Goal: Stay updated

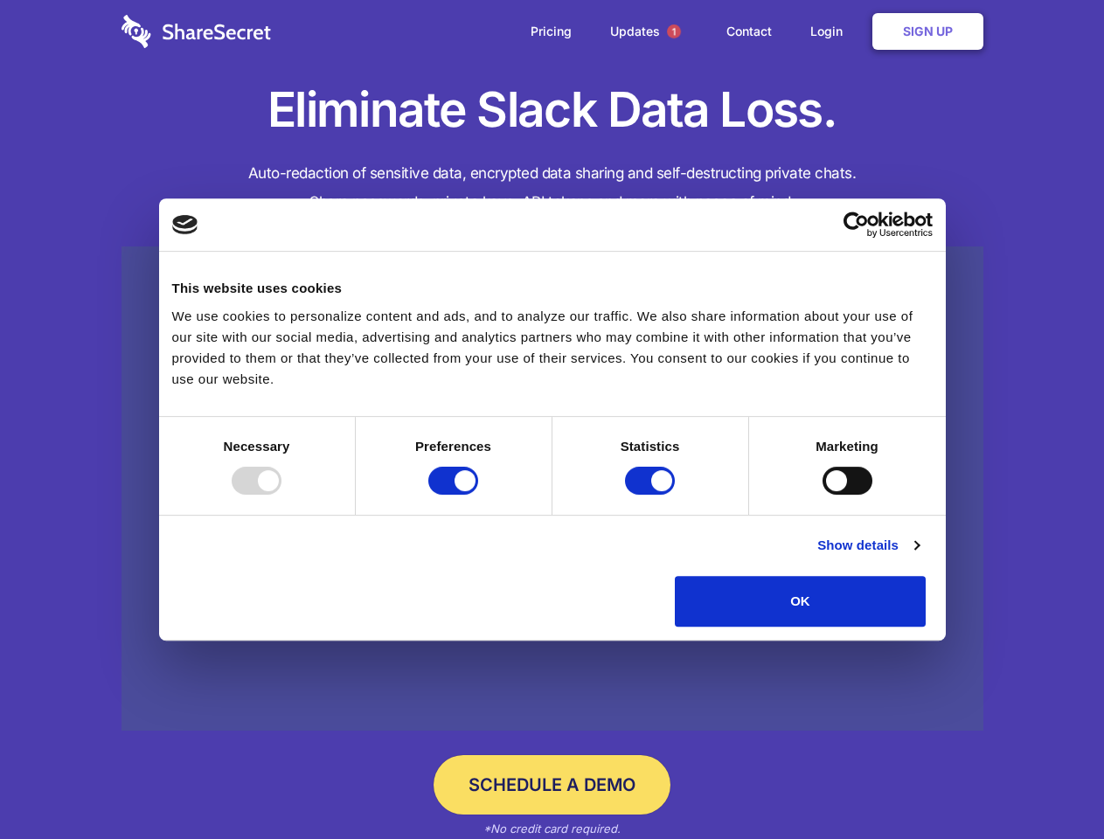
click at [282, 495] on div at bounding box center [257, 481] width 50 height 28
click at [478, 495] on input "Preferences" at bounding box center [453, 481] width 50 height 28
checkbox input "false"
click at [652, 495] on input "Statistics" at bounding box center [650, 481] width 50 height 28
checkbox input "false"
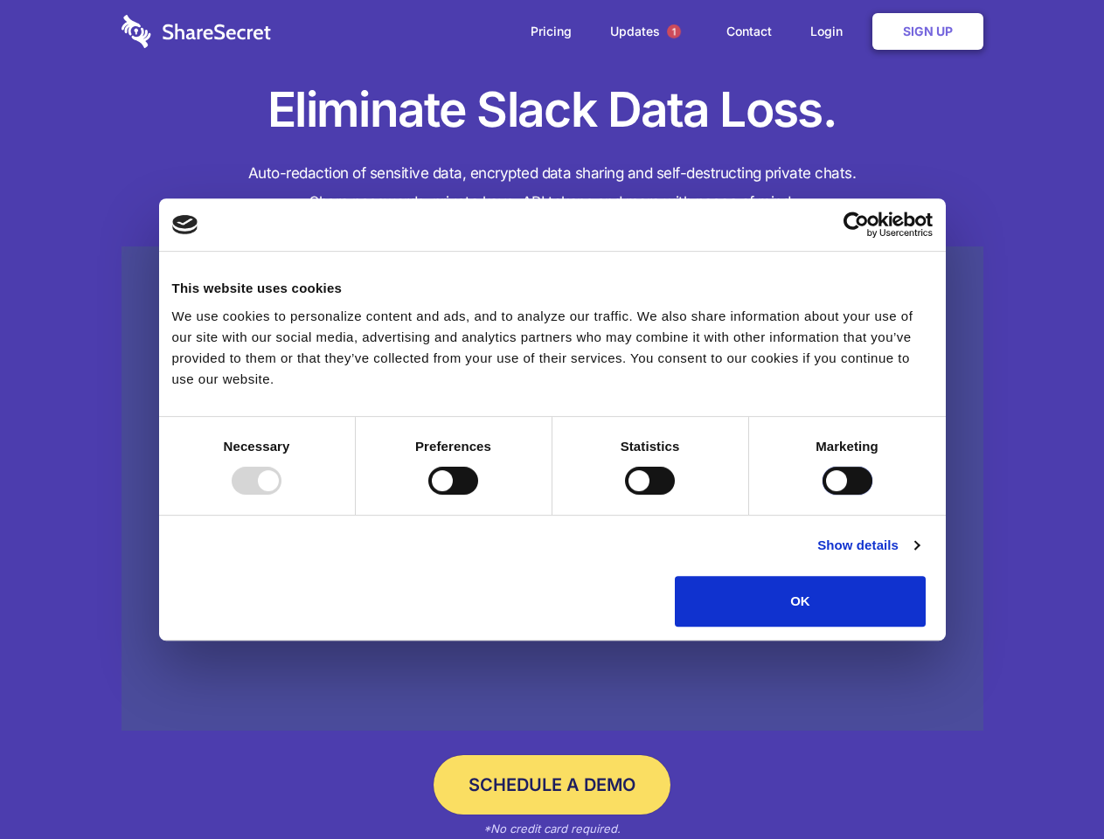
click at [823, 495] on input "Marketing" at bounding box center [848, 481] width 50 height 28
checkbox input "true"
click at [919, 556] on link "Show details" at bounding box center [868, 545] width 101 height 21
click at [0, 0] on div "Statistics 17 Statistic cookies help website owners to understand how visitors …" at bounding box center [0, 0] width 0 height 0
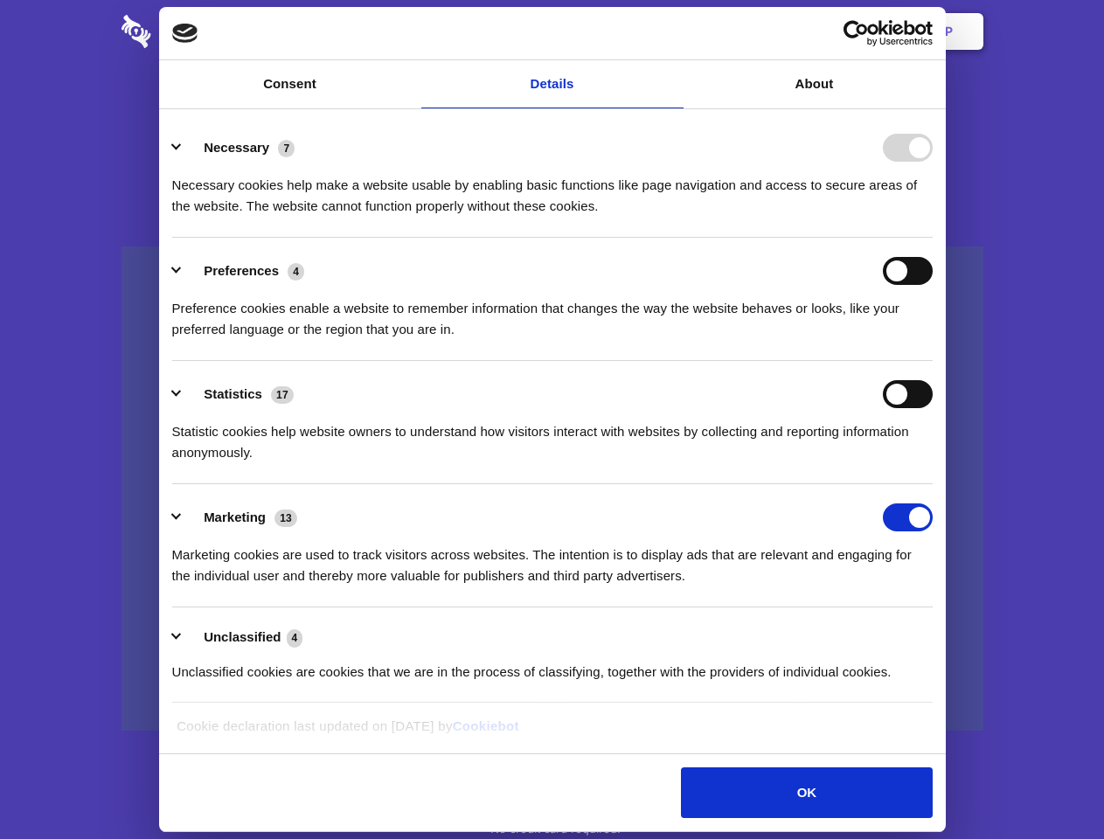
click at [673, 31] on span "1" at bounding box center [674, 31] width 14 height 14
